Goal: Navigation & Orientation: Find specific page/section

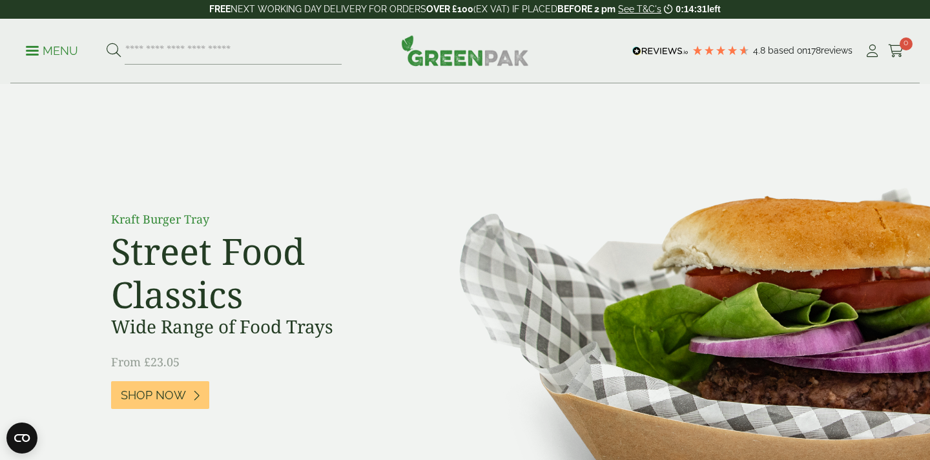
click at [61, 56] on p "Menu" at bounding box center [52, 51] width 52 height 16
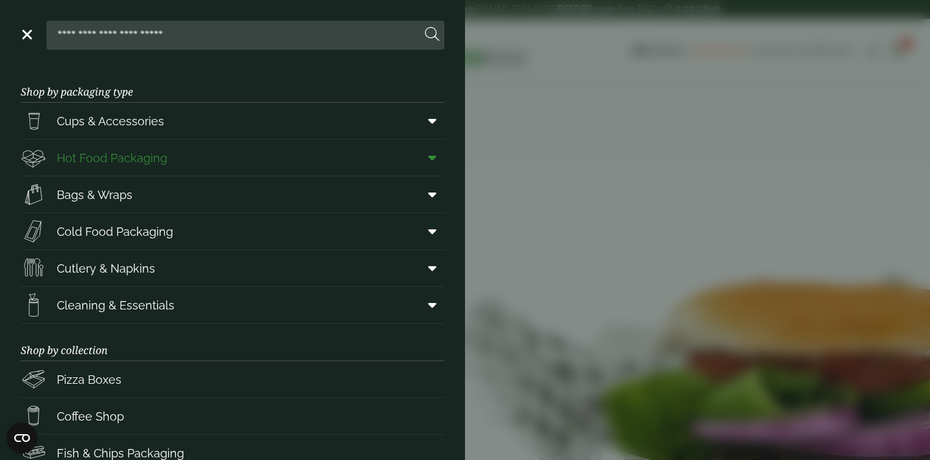
click at [129, 160] on span "Hot Food Packaging" at bounding box center [112, 157] width 110 height 17
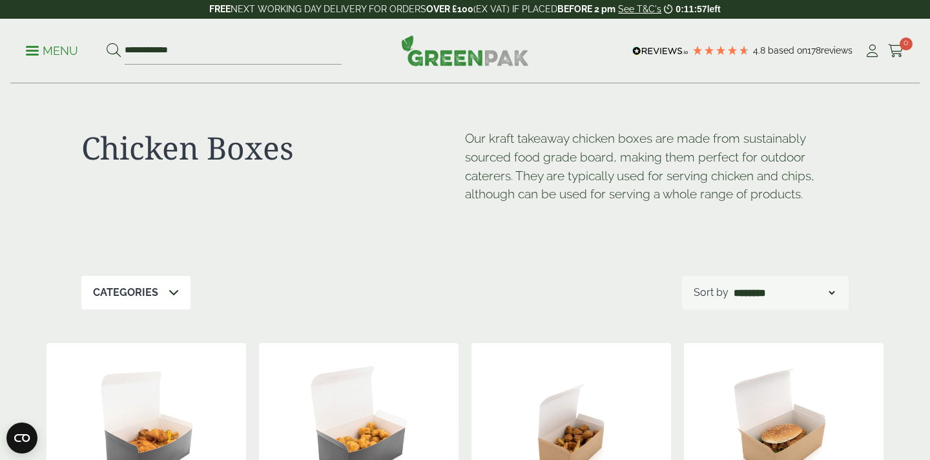
click at [65, 49] on p "Menu" at bounding box center [52, 51] width 52 height 16
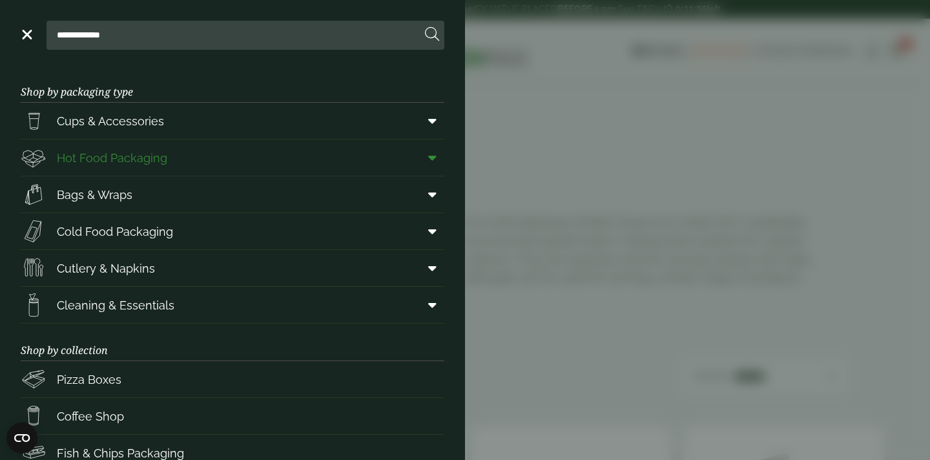
click at [428, 155] on span at bounding box center [429, 157] width 29 height 25
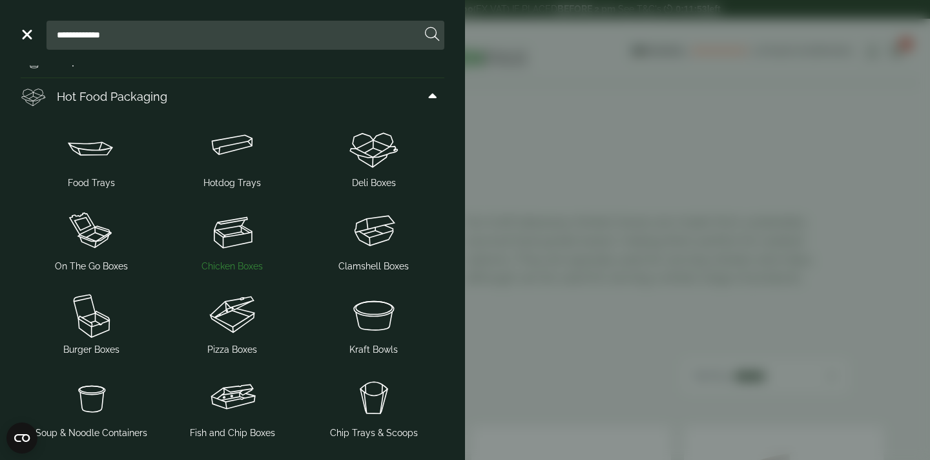
scroll to position [66, 0]
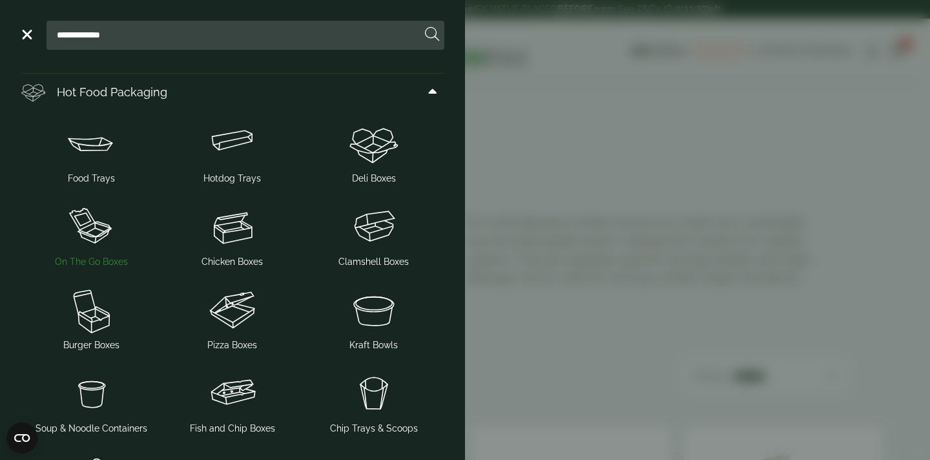
click at [95, 224] on img at bounding box center [91, 227] width 131 height 52
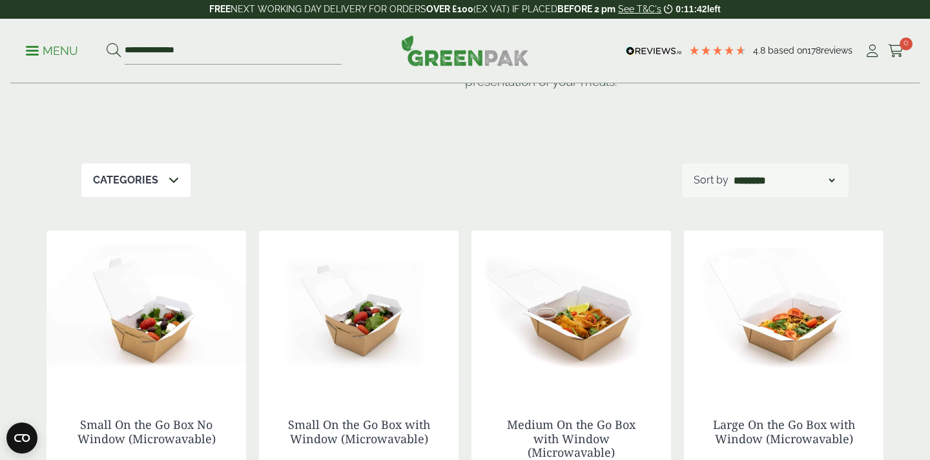
scroll to position [196, 0]
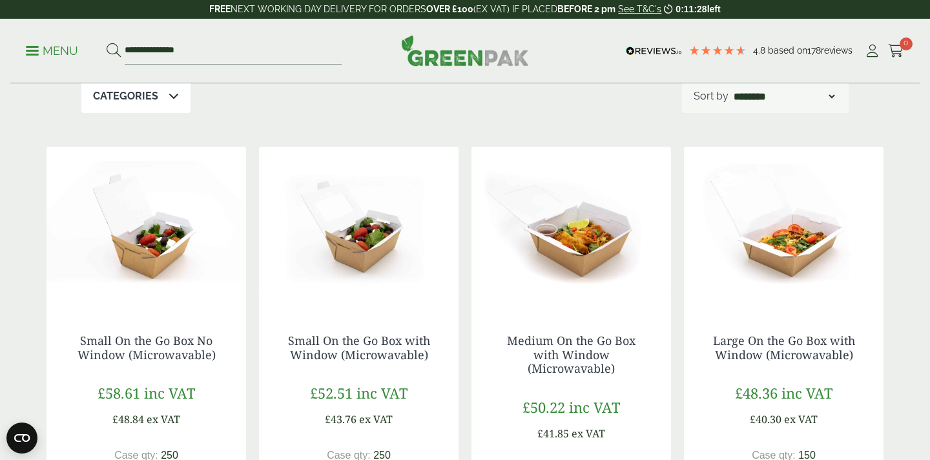
click at [590, 253] on img at bounding box center [572, 228] width 200 height 162
